Goal: Information Seeking & Learning: Learn about a topic

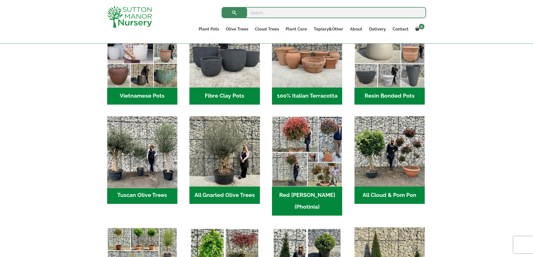
scroll to position [270, 0]
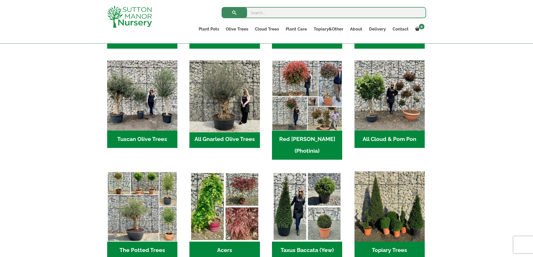
click at [225, 98] on img "Visit product category All Gnarled Olive Trees" at bounding box center [225, 96] width 74 height 74
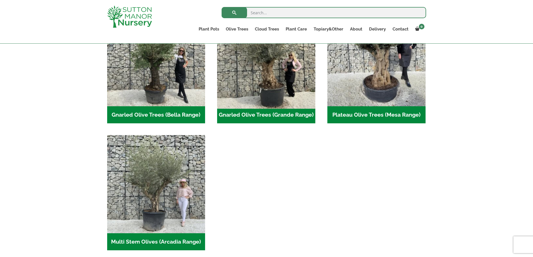
scroll to position [130, 0]
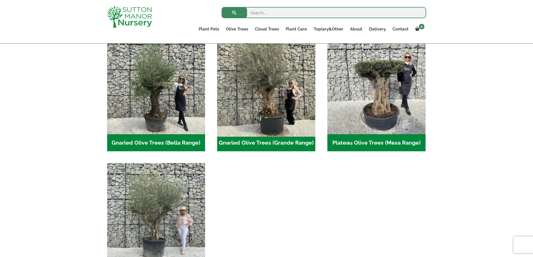
click at [276, 107] on img "Visit product category Gnarled Olive Trees (Grande Range)" at bounding box center [266, 85] width 103 height 103
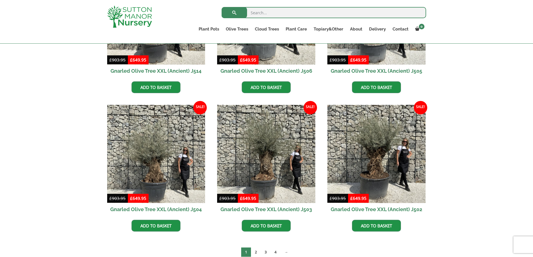
scroll to position [857, 0]
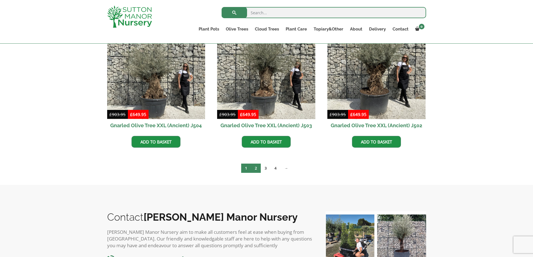
click at [258, 171] on link "2" at bounding box center [256, 168] width 10 height 9
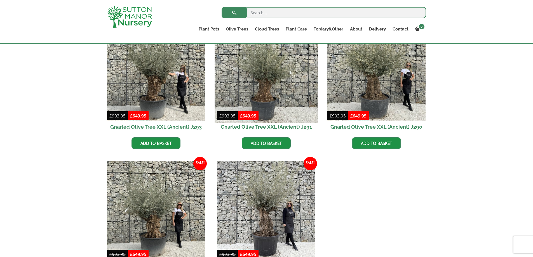
scroll to position [801, 0]
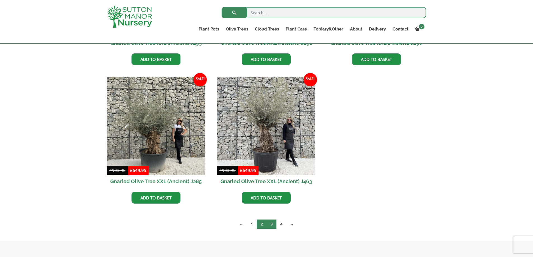
click at [271, 223] on link "3" at bounding box center [272, 224] width 10 height 9
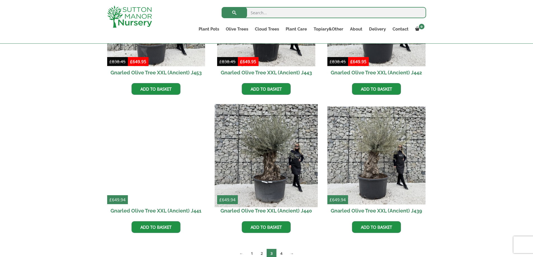
scroll to position [689, 0]
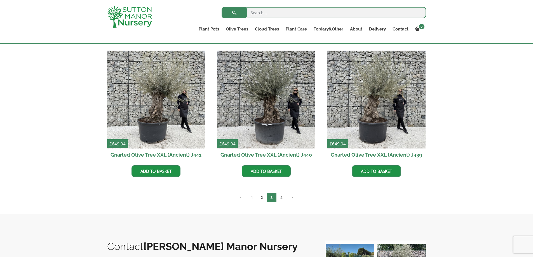
click at [272, 14] on input "search" at bounding box center [324, 12] width 205 height 11
type input "j519"
click at [222, 7] on button "submit" at bounding box center [234, 12] width 25 height 11
click at [281, 199] on link "4" at bounding box center [281, 197] width 10 height 9
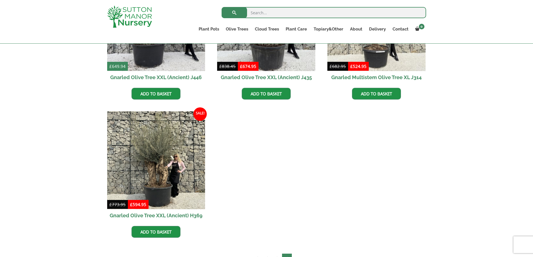
scroll to position [242, 0]
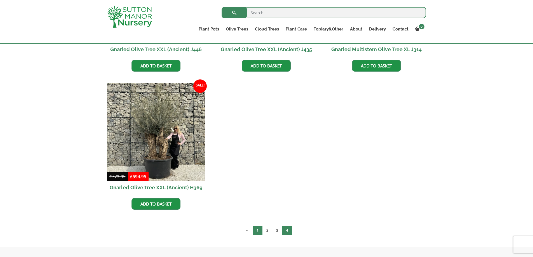
click at [255, 232] on link "1" at bounding box center [258, 230] width 10 height 9
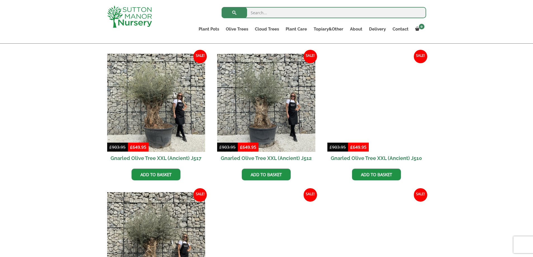
scroll to position [466, 0]
